Goal: Submit feedback/report problem

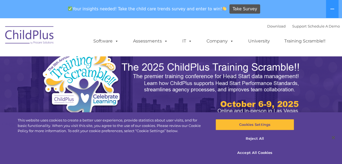
select select "MEDIUM"
click at [243, 152] on button "Accept All Cookies" at bounding box center [254, 152] width 79 height 11
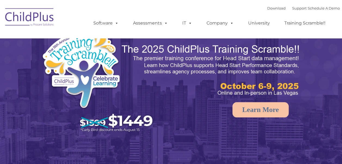
select select "MEDIUM"
